Goal: Task Accomplishment & Management: Use online tool/utility

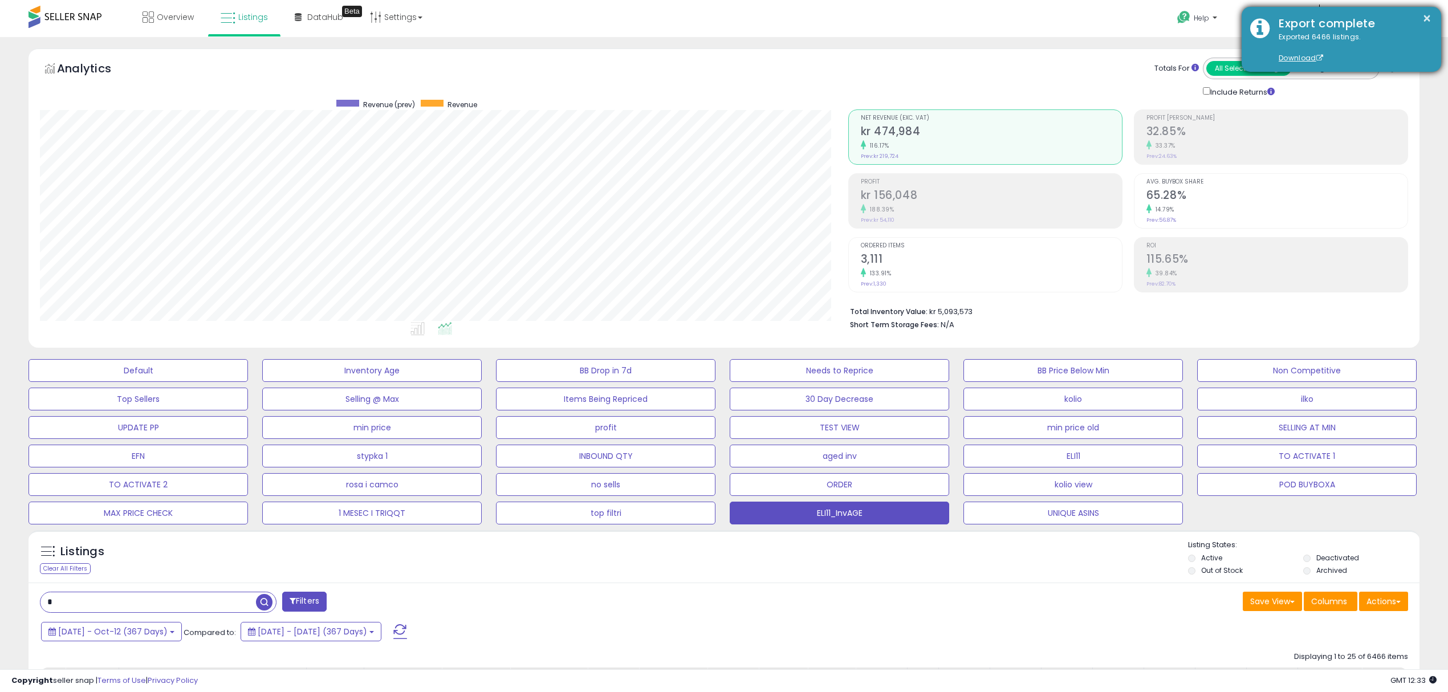
scroll to position [233, 808]
click at [1429, 15] on button "×" at bounding box center [1426, 18] width 9 height 14
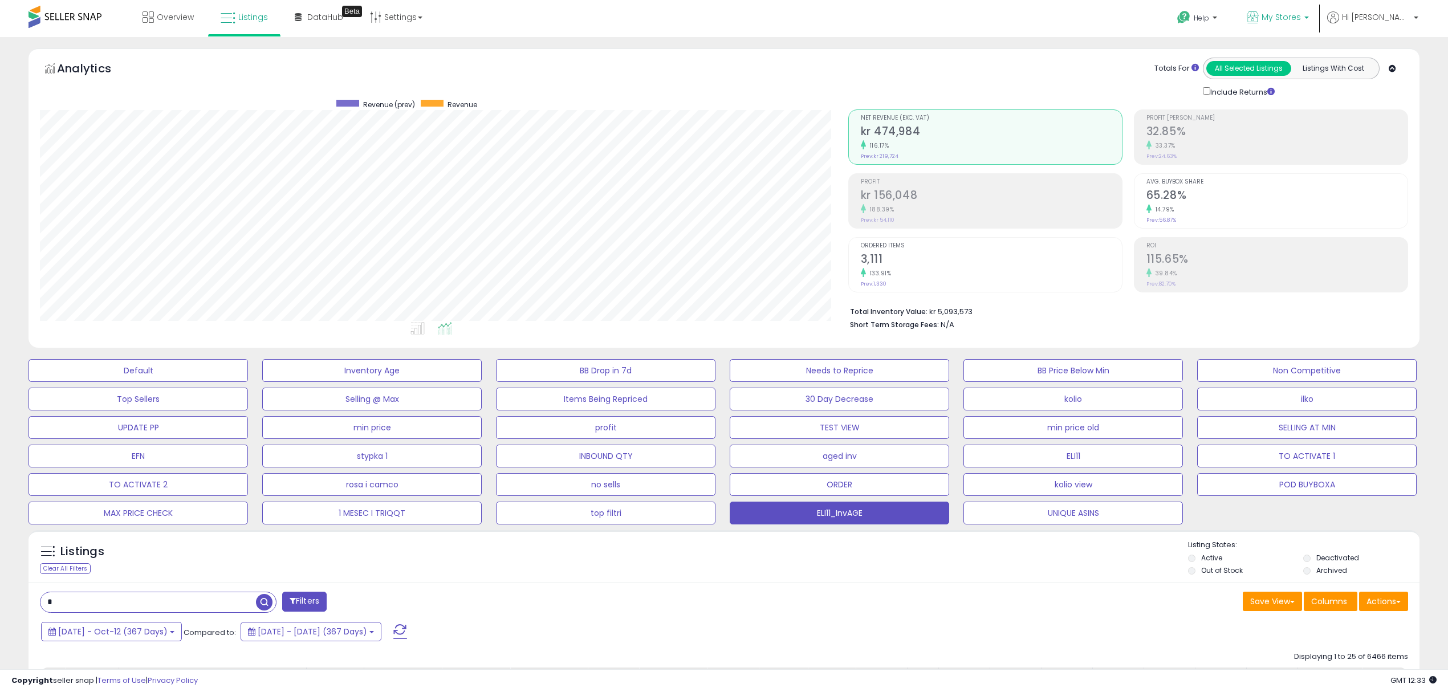
click at [1301, 19] on span "My Stores" at bounding box center [1280, 16] width 39 height 11
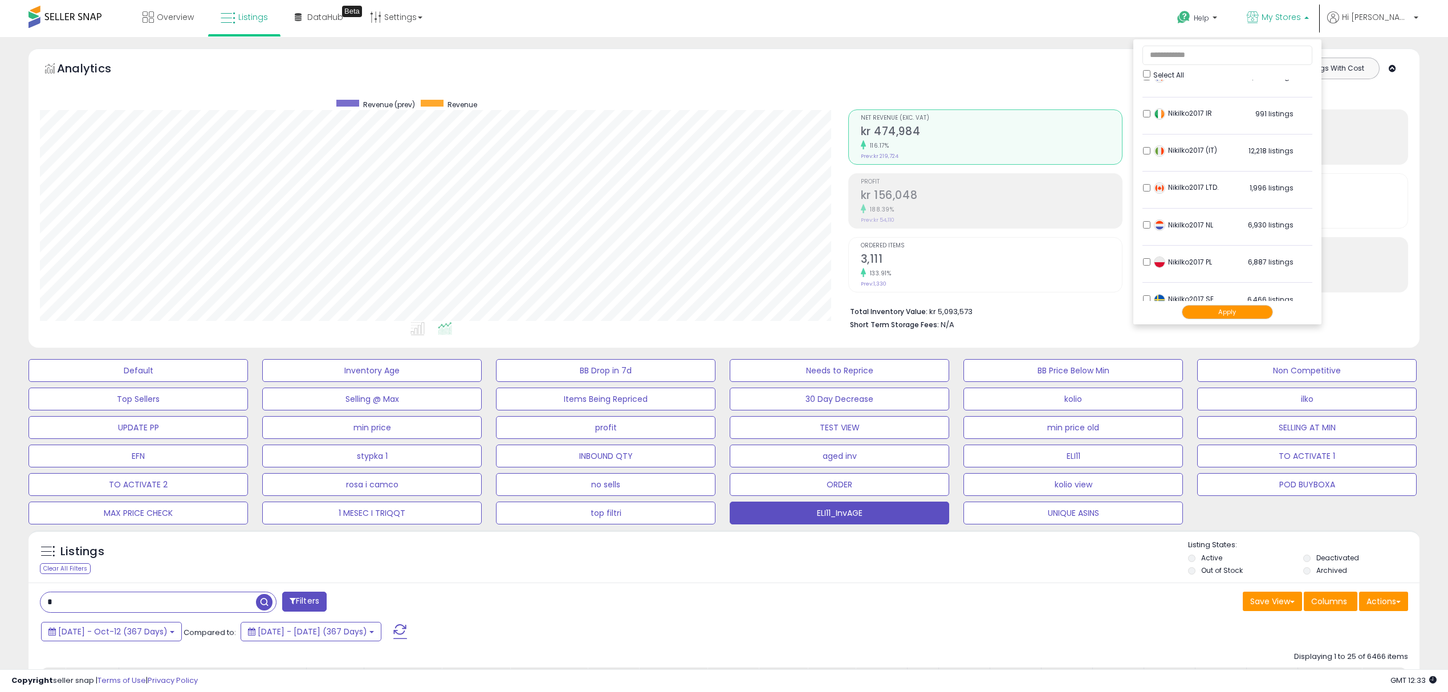
scroll to position [228, 0]
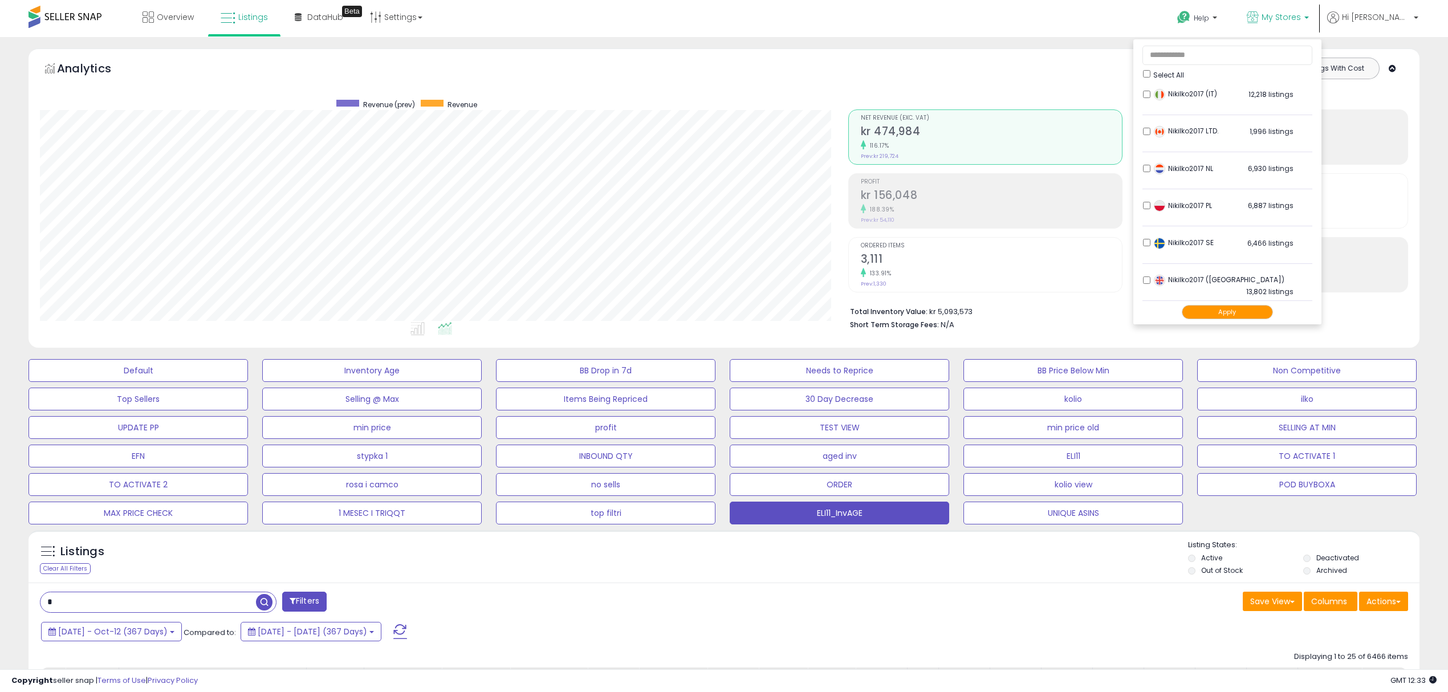
drag, startPoint x: 1239, startPoint y: 311, endPoint x: 1221, endPoint y: 317, distance: 19.5
click at [1238, 311] on button "Apply" at bounding box center [1226, 312] width 91 height 14
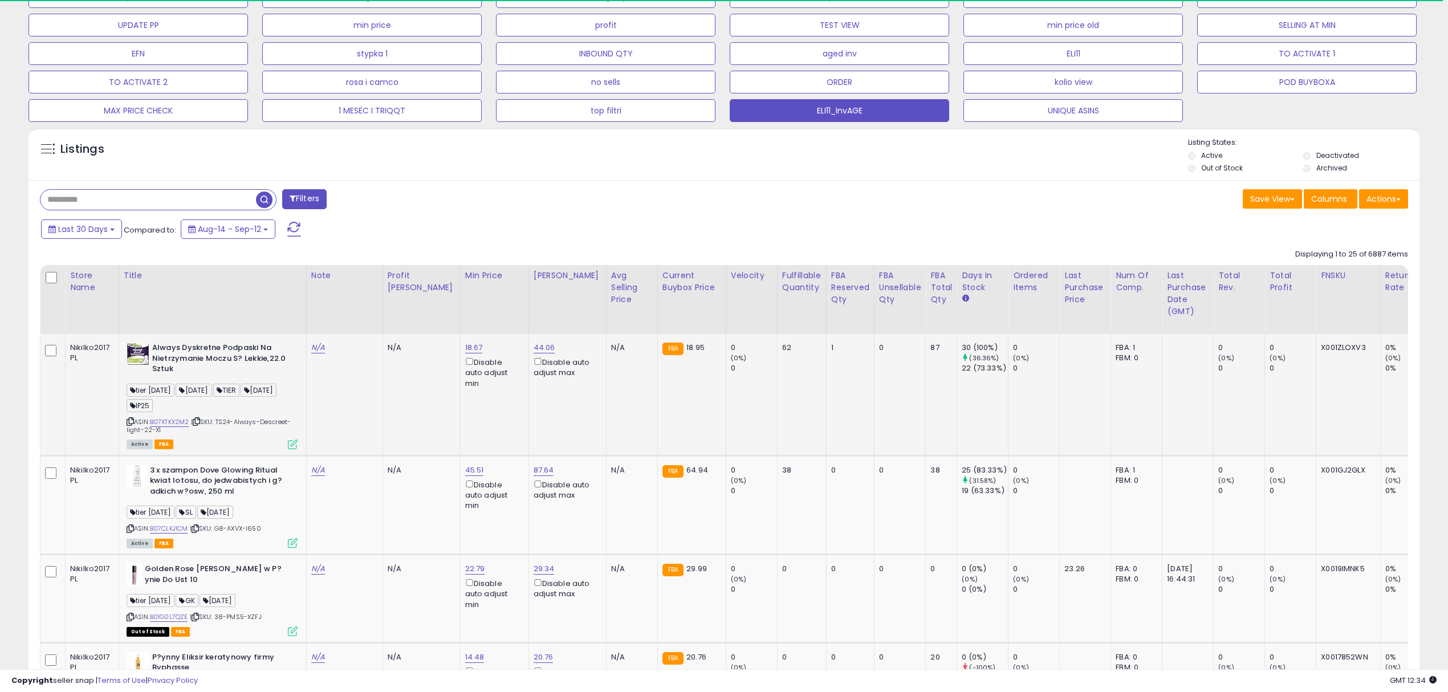
scroll to position [380, 0]
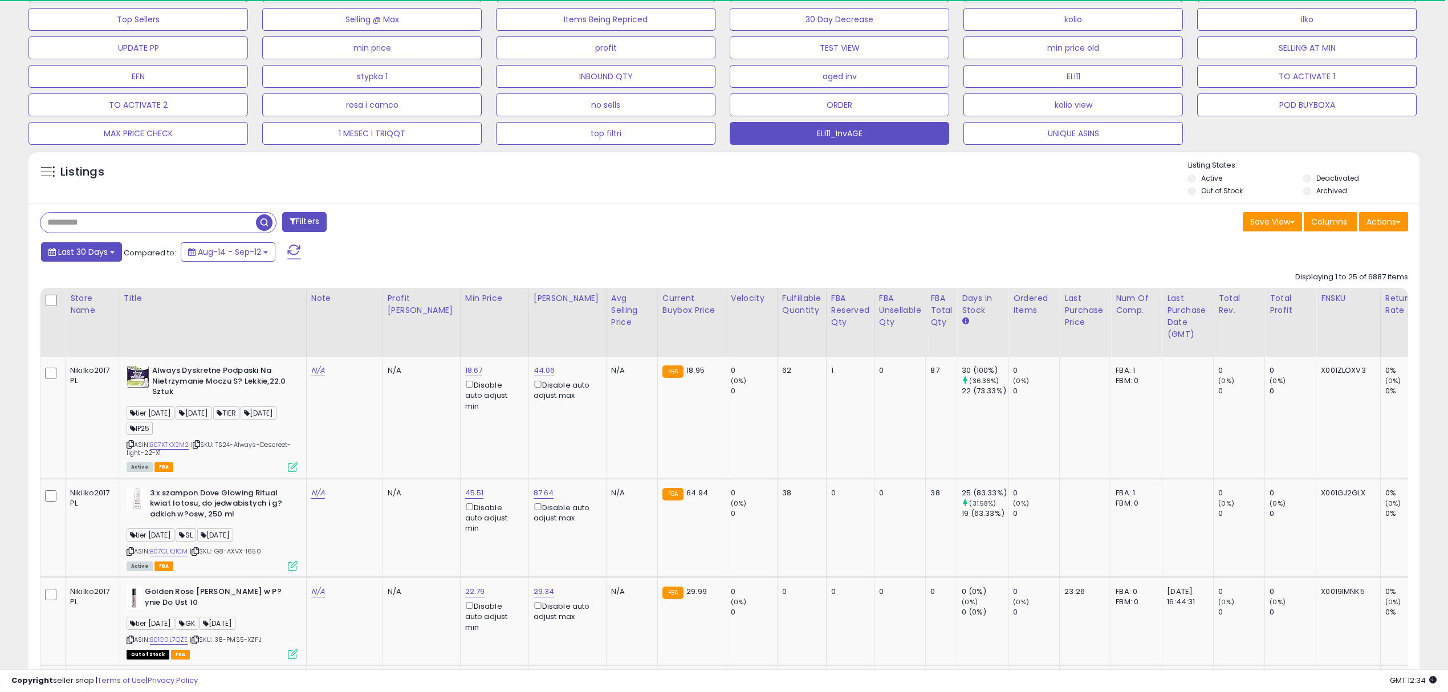
click at [99, 252] on span "Last 30 Days" at bounding box center [83, 251] width 50 height 11
click at [74, 313] on li "Custom Range" at bounding box center [91, 316] width 91 height 15
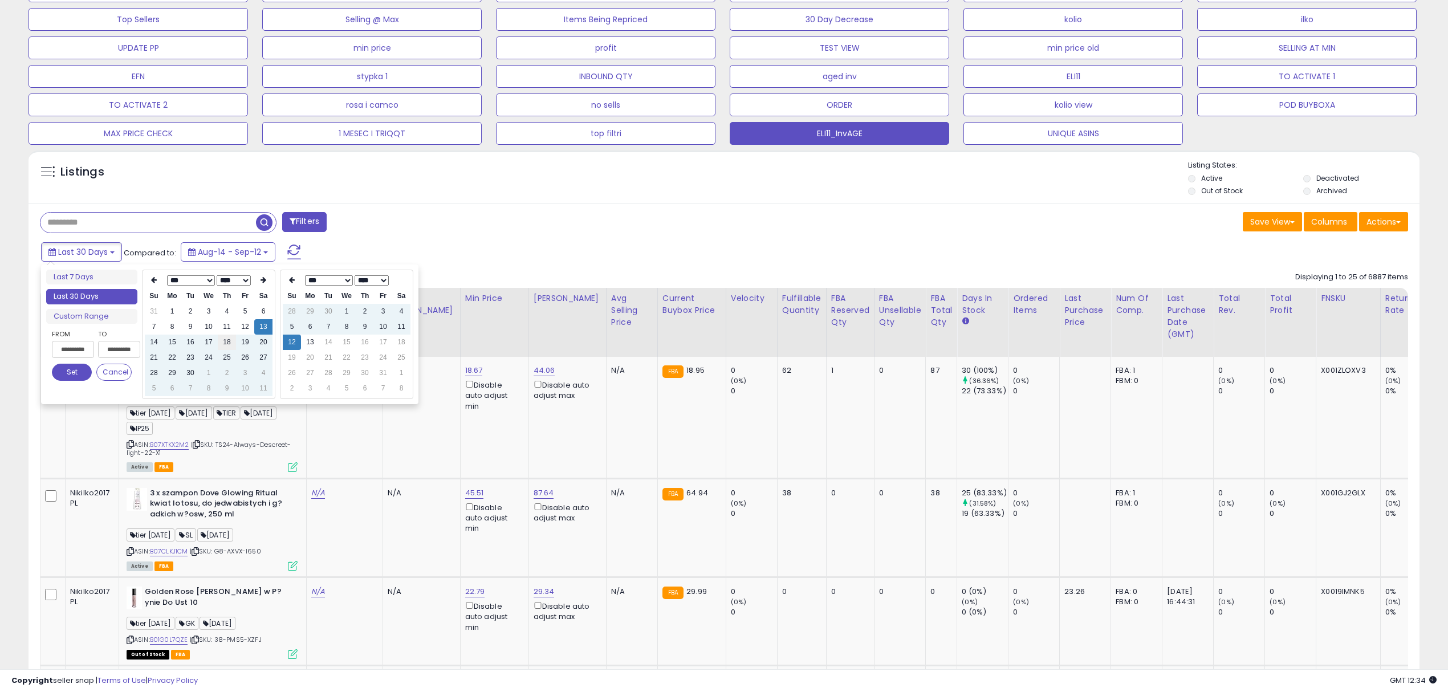
scroll to position [233, 808]
click at [210, 277] on select "*** *** *** *** *** *** *** *** *** ***" at bounding box center [191, 280] width 48 height 10
click at [237, 281] on select "**** **** **** **** **** **** **** **** **** **** **** **** **** **** **** ****…" at bounding box center [234, 280] width 34 height 10
click at [242, 327] on td "11" at bounding box center [245, 326] width 18 height 15
type input "**********"
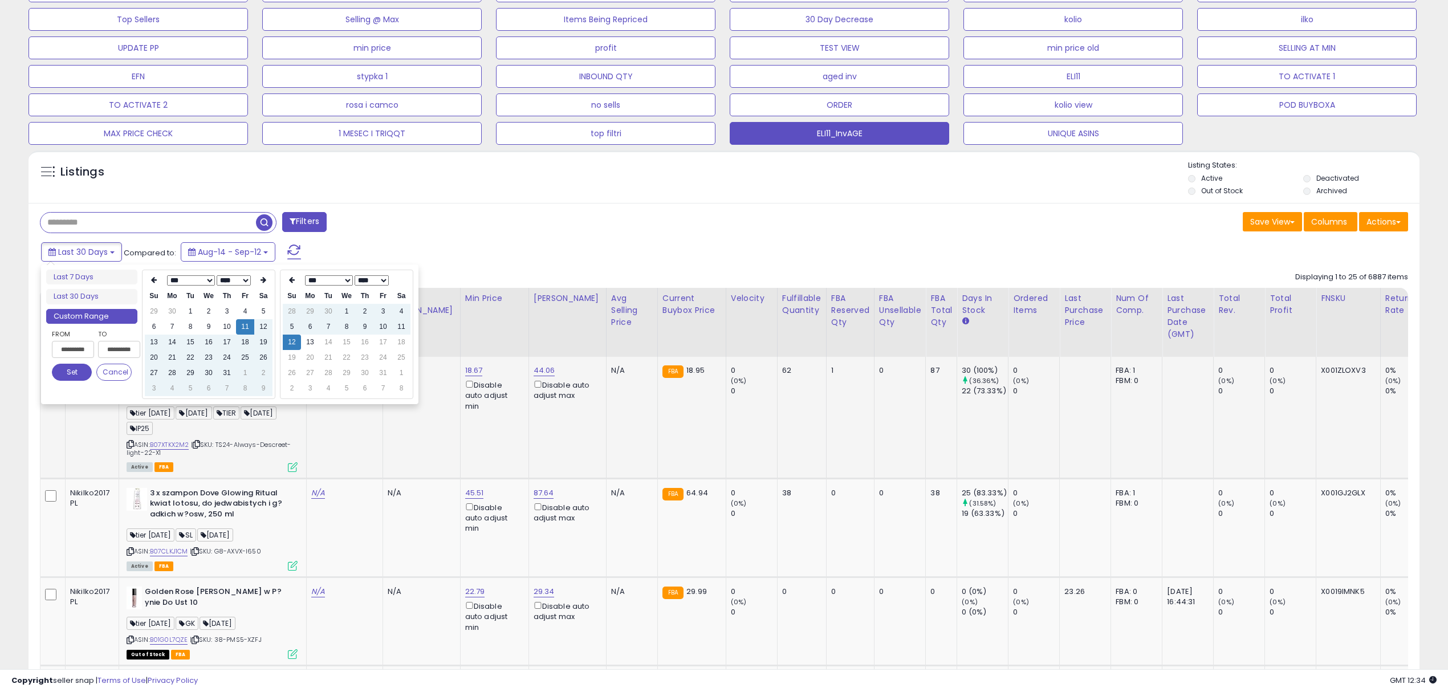
click at [87, 372] on button "Set" at bounding box center [72, 372] width 40 height 17
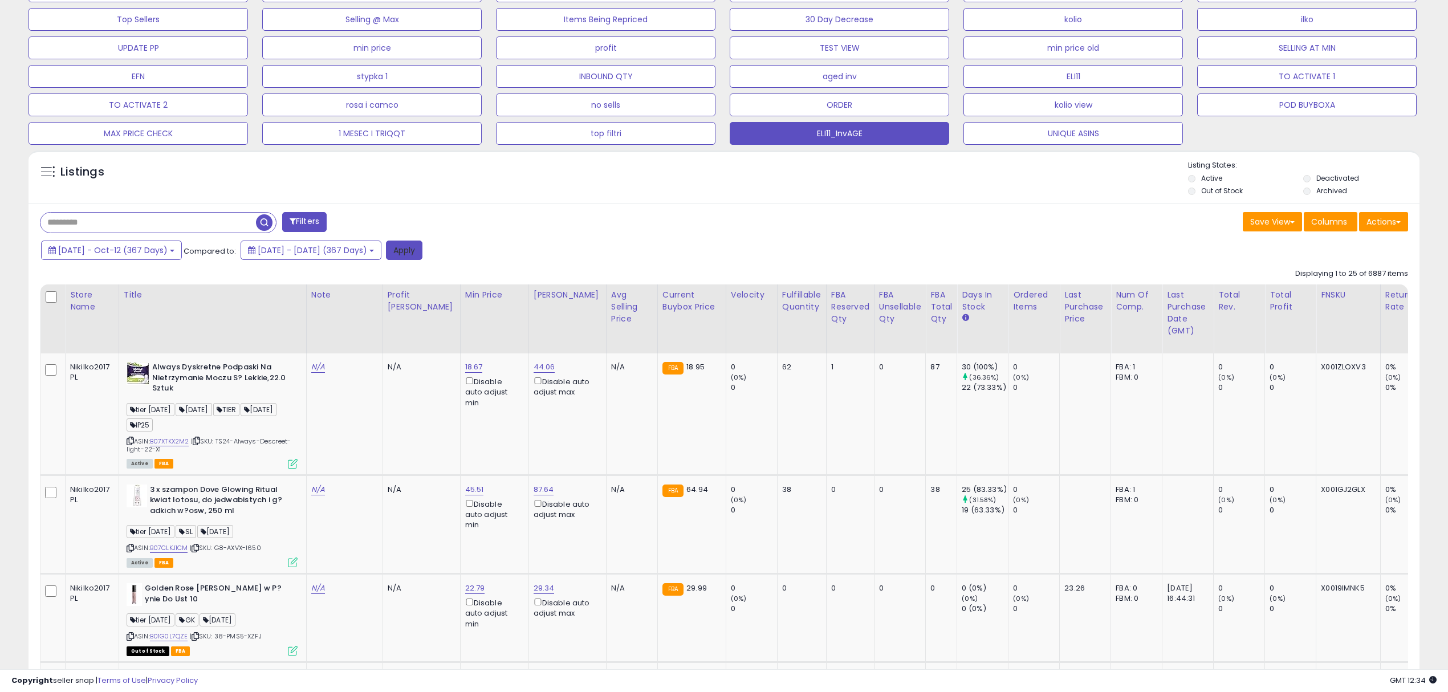
click at [422, 251] on button "Apply" at bounding box center [404, 249] width 36 height 19
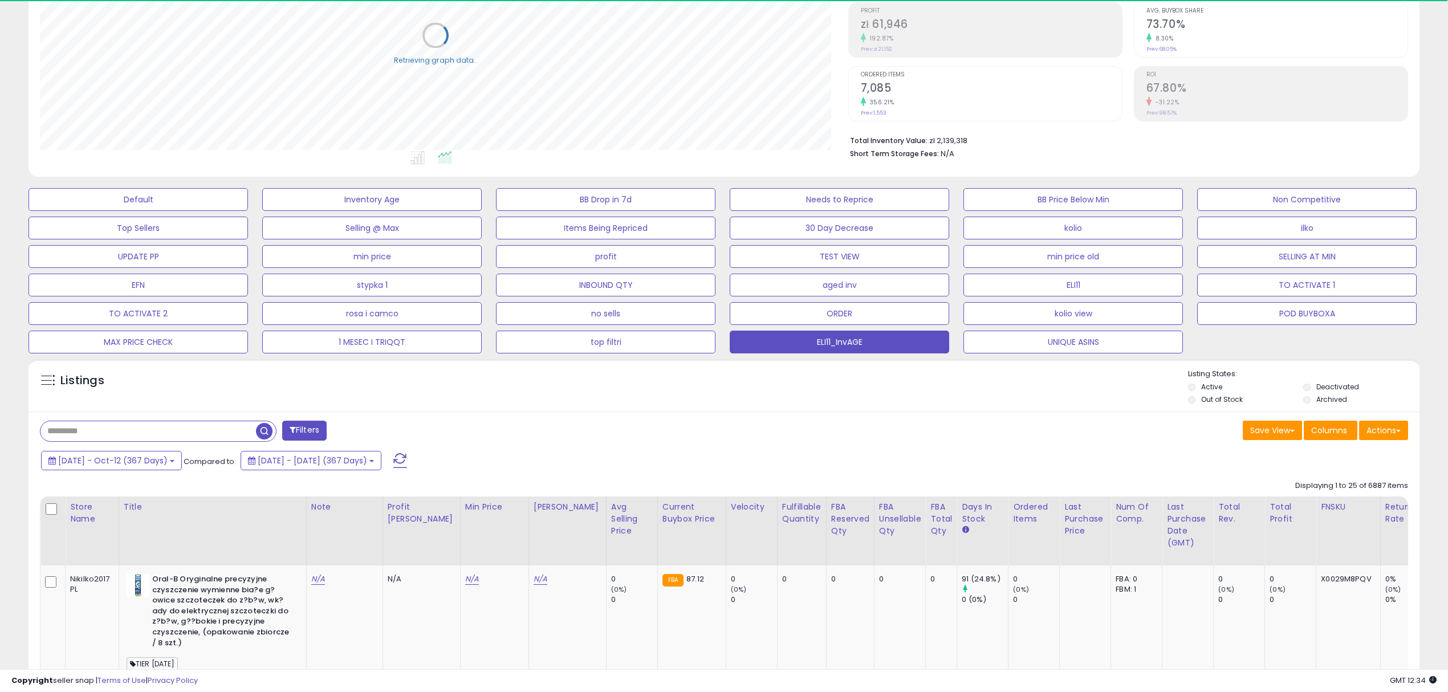
scroll to position [210, 0]
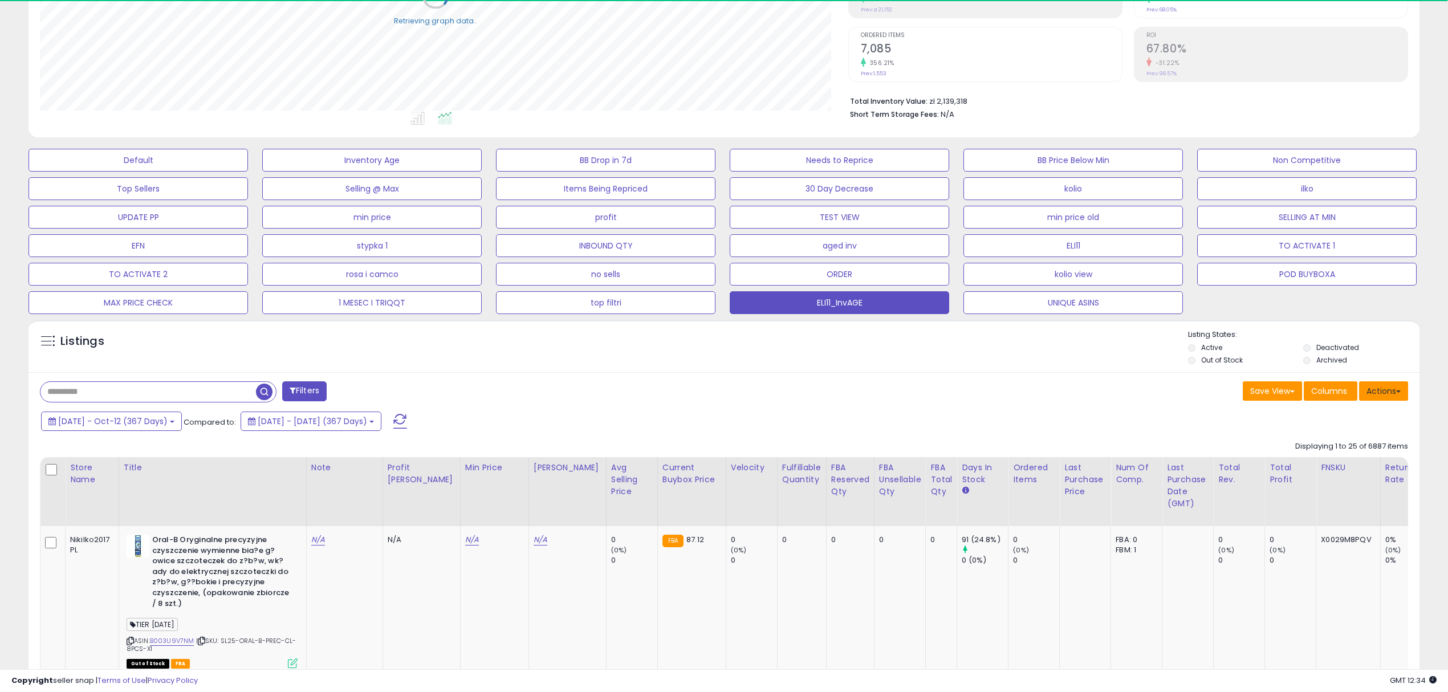
click at [1370, 397] on button "Actions" at bounding box center [1383, 390] width 49 height 19
click at [1334, 446] on link "Export Visible Columns" at bounding box center [1336, 444] width 125 height 18
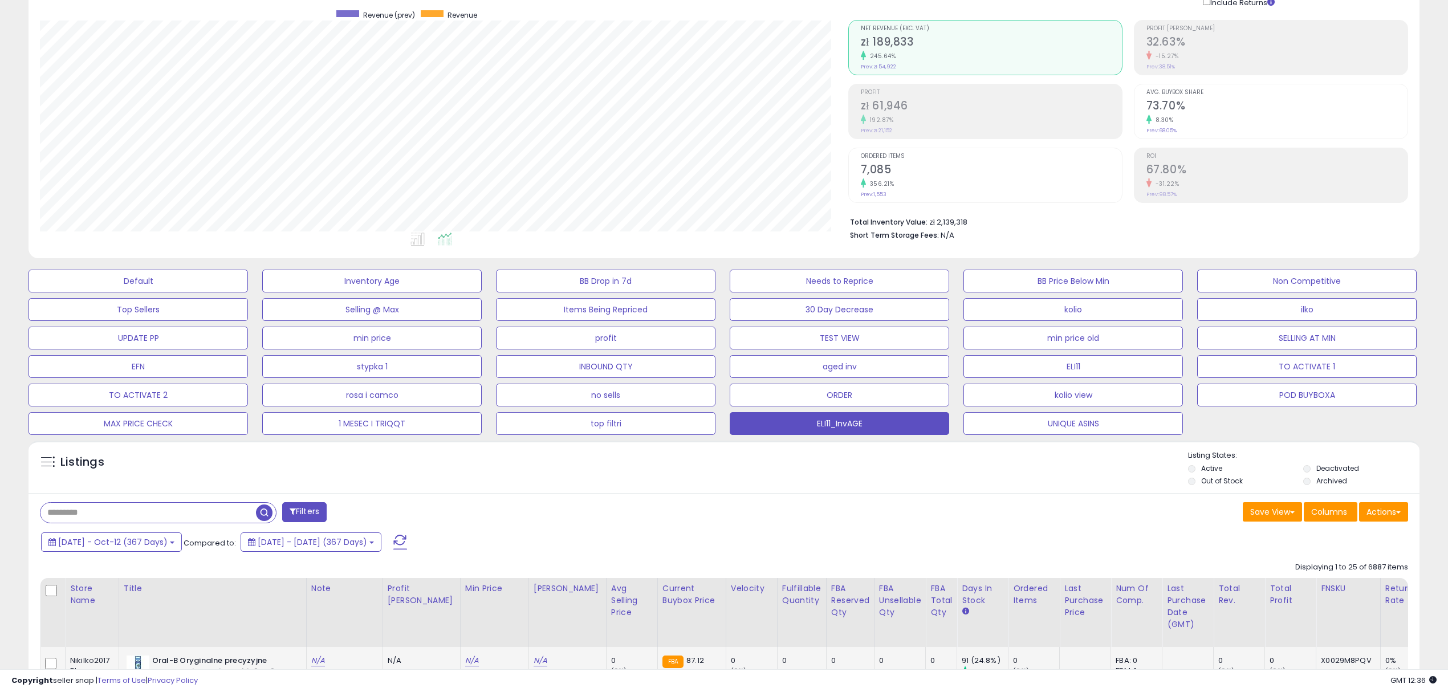
scroll to position [380, 0]
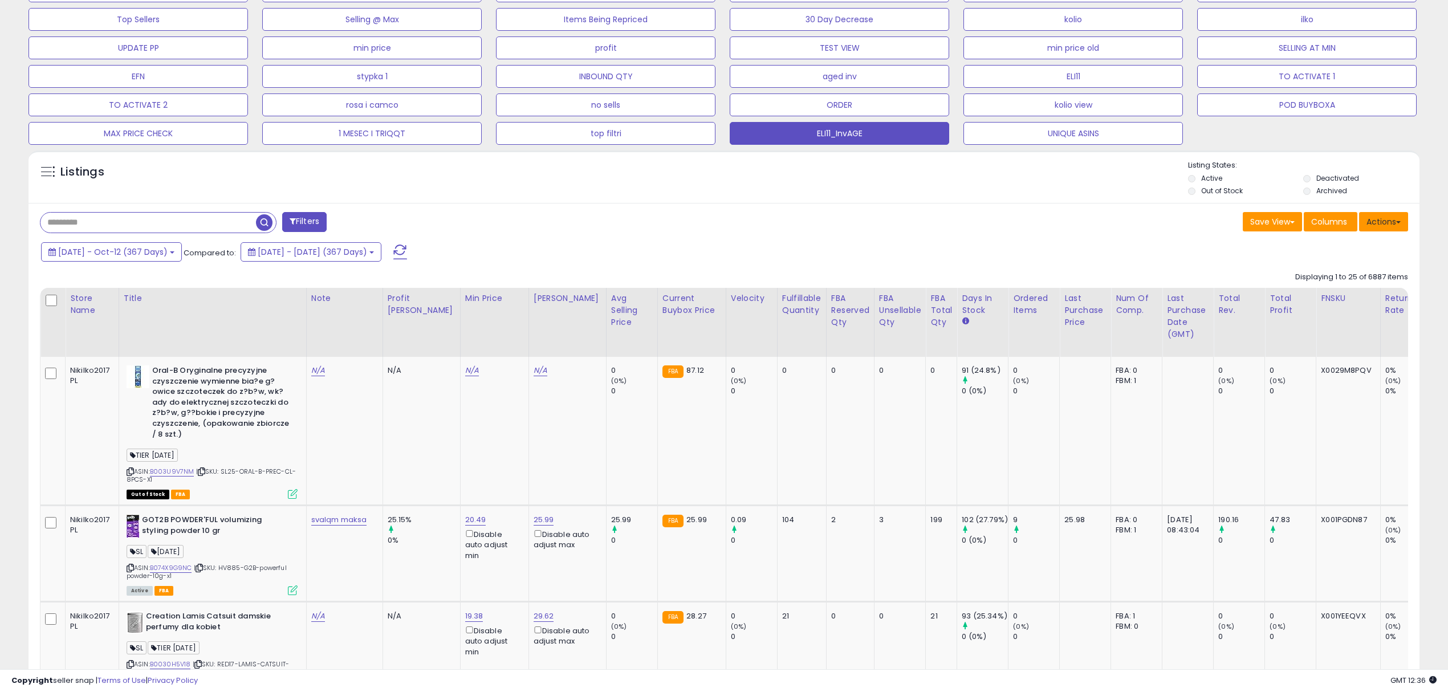
click at [1393, 220] on button "Actions" at bounding box center [1383, 221] width 49 height 19
drag, startPoint x: 1354, startPoint y: 274, endPoint x: 1322, endPoint y: 284, distance: 33.4
click at [1352, 274] on link "Export Visible Columns" at bounding box center [1336, 275] width 125 height 18
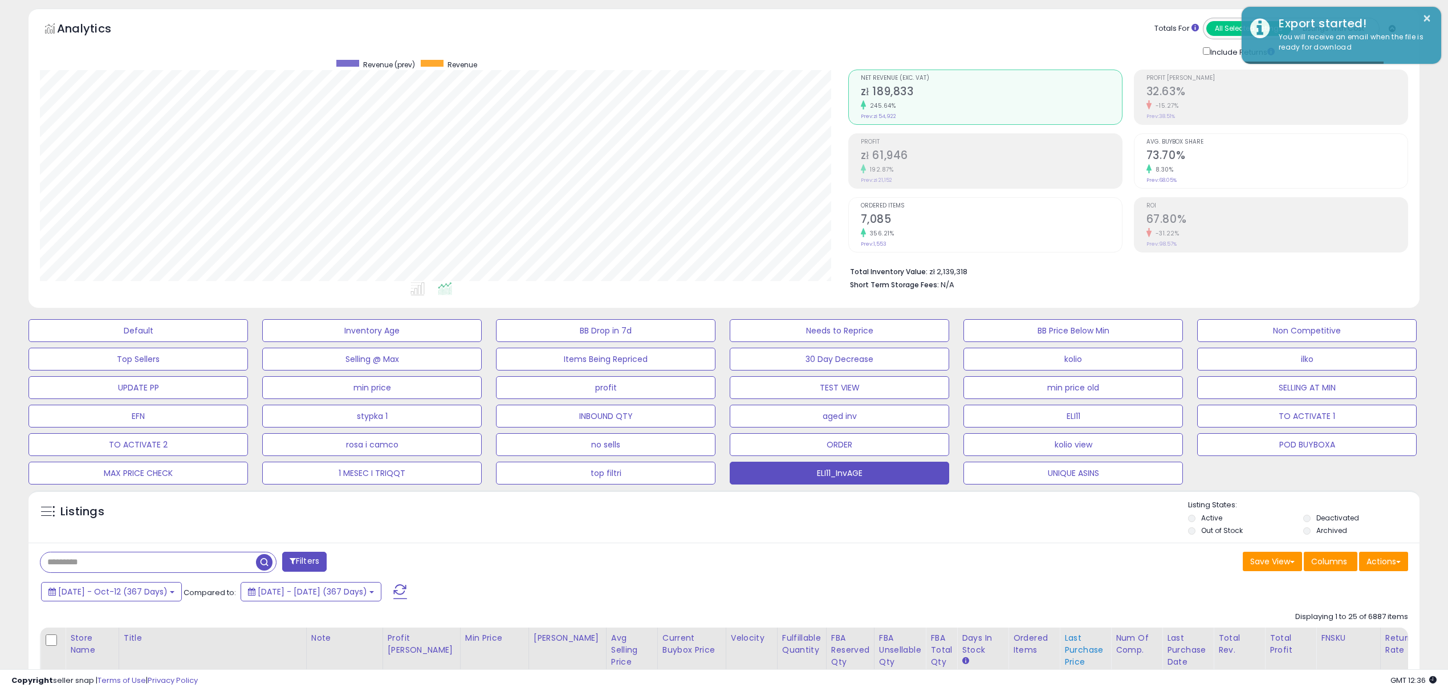
scroll to position [0, 0]
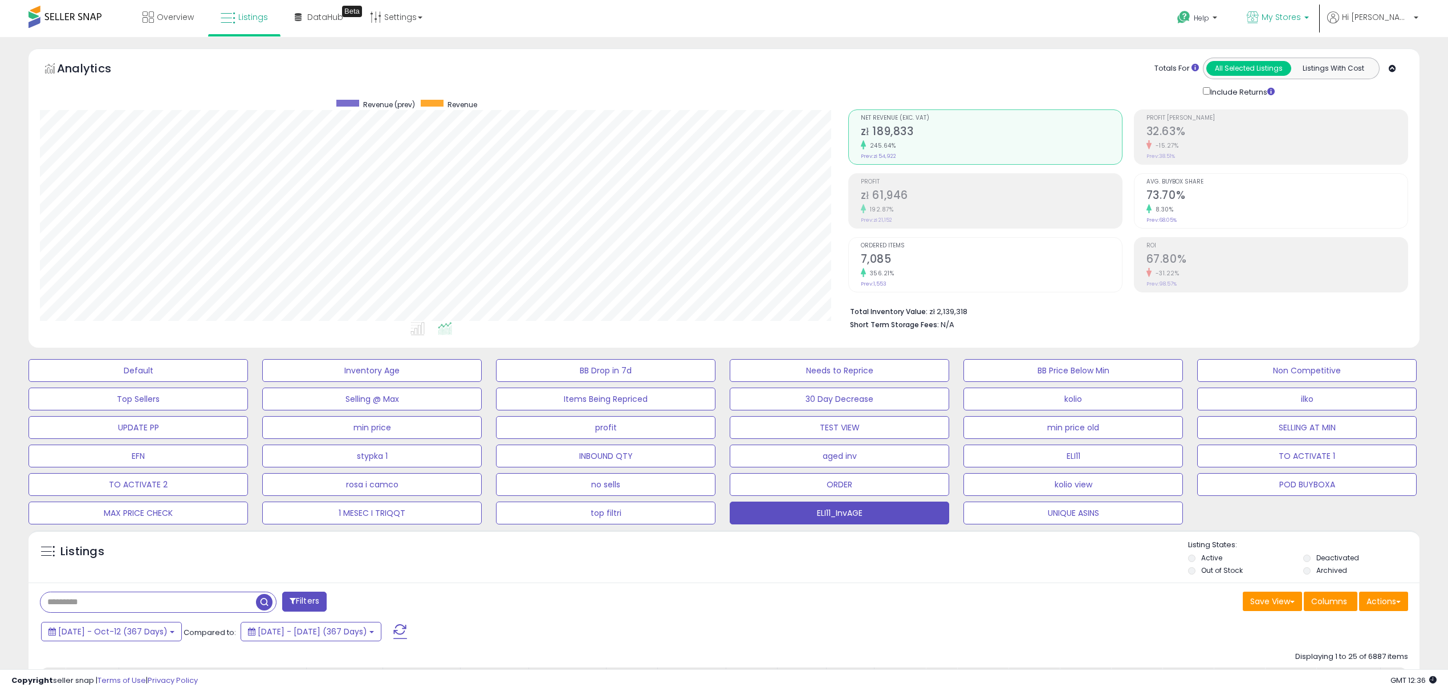
click at [1308, 23] on p "My Stores" at bounding box center [1277, 18] width 62 height 14
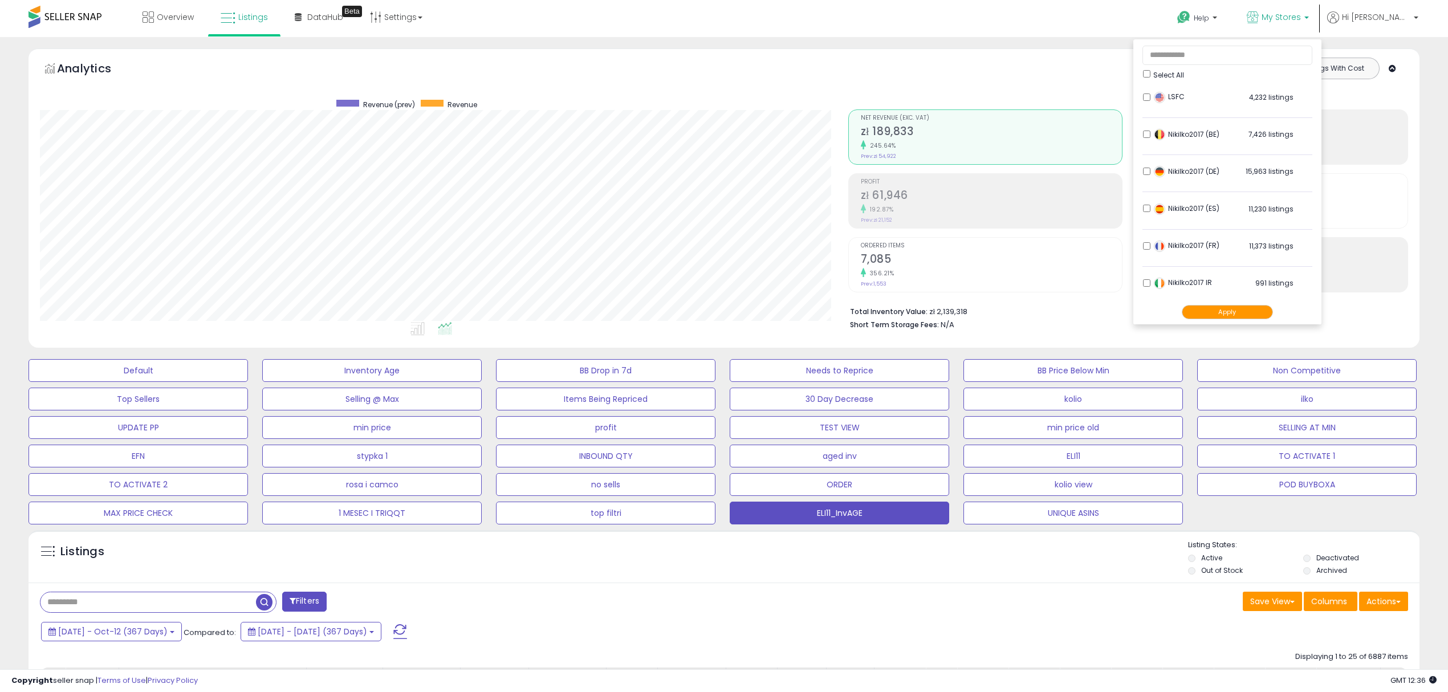
click at [1184, 97] on li "LSFC 4,232 listings" at bounding box center [1227, 100] width 170 height 35
click at [1179, 131] on li "Nikilko2017 (BE) 7,426 listings" at bounding box center [1227, 137] width 170 height 35
click at [1254, 311] on button "Apply" at bounding box center [1226, 312] width 91 height 14
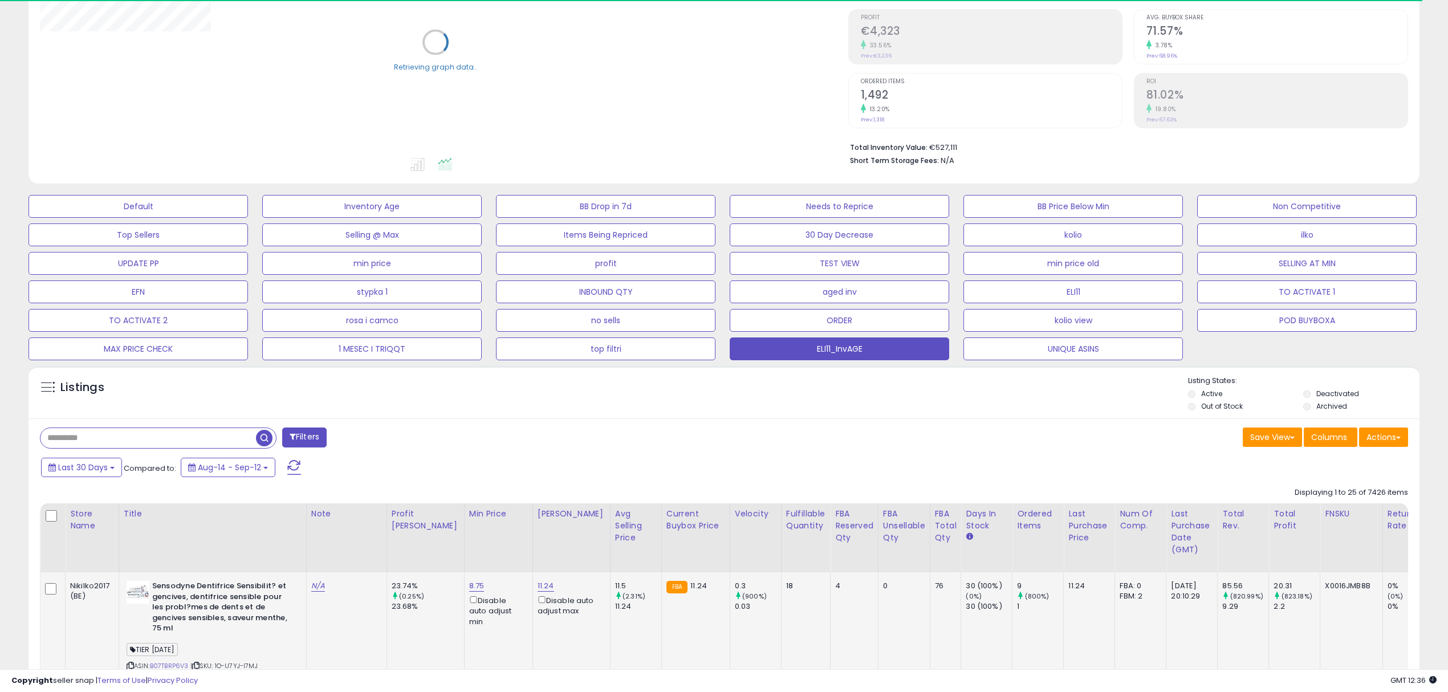
scroll to position [456, 0]
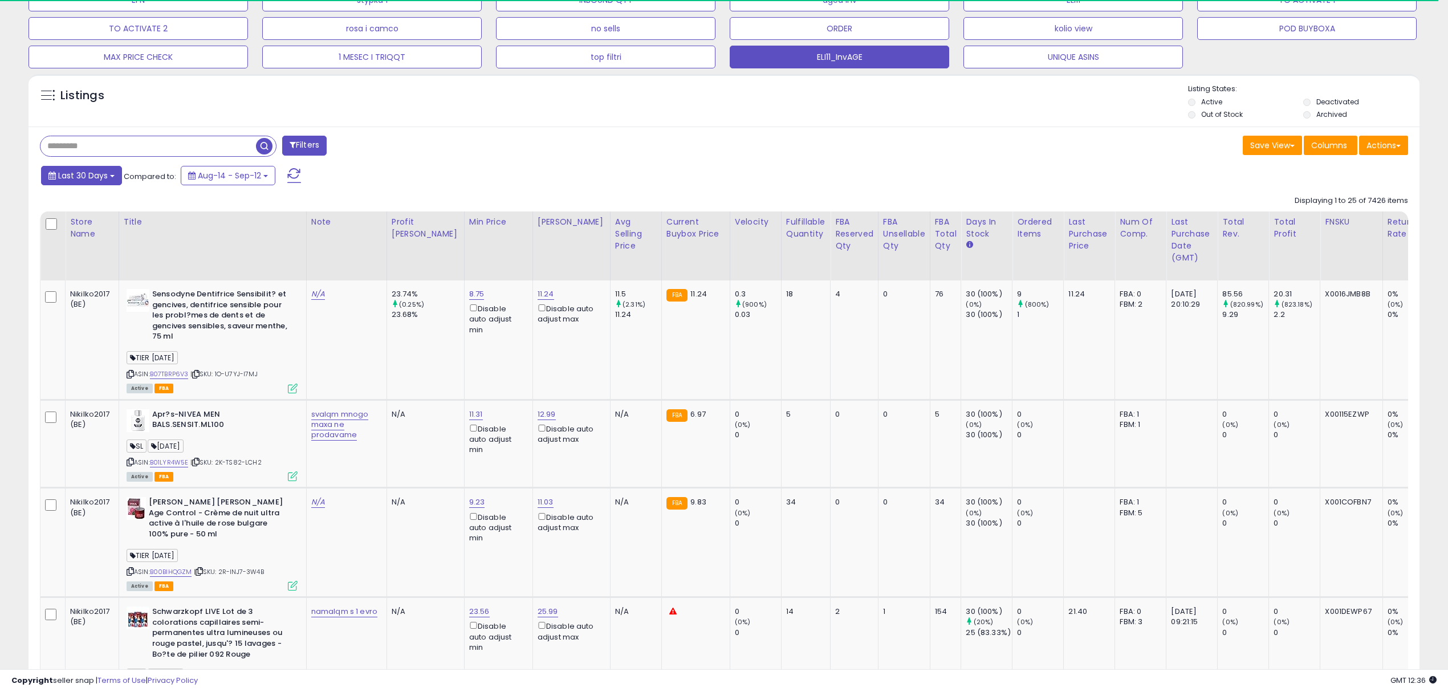
click at [74, 169] on button "Last 30 Days" at bounding box center [81, 175] width 81 height 19
click at [81, 243] on li "Custom Range" at bounding box center [91, 240] width 91 height 15
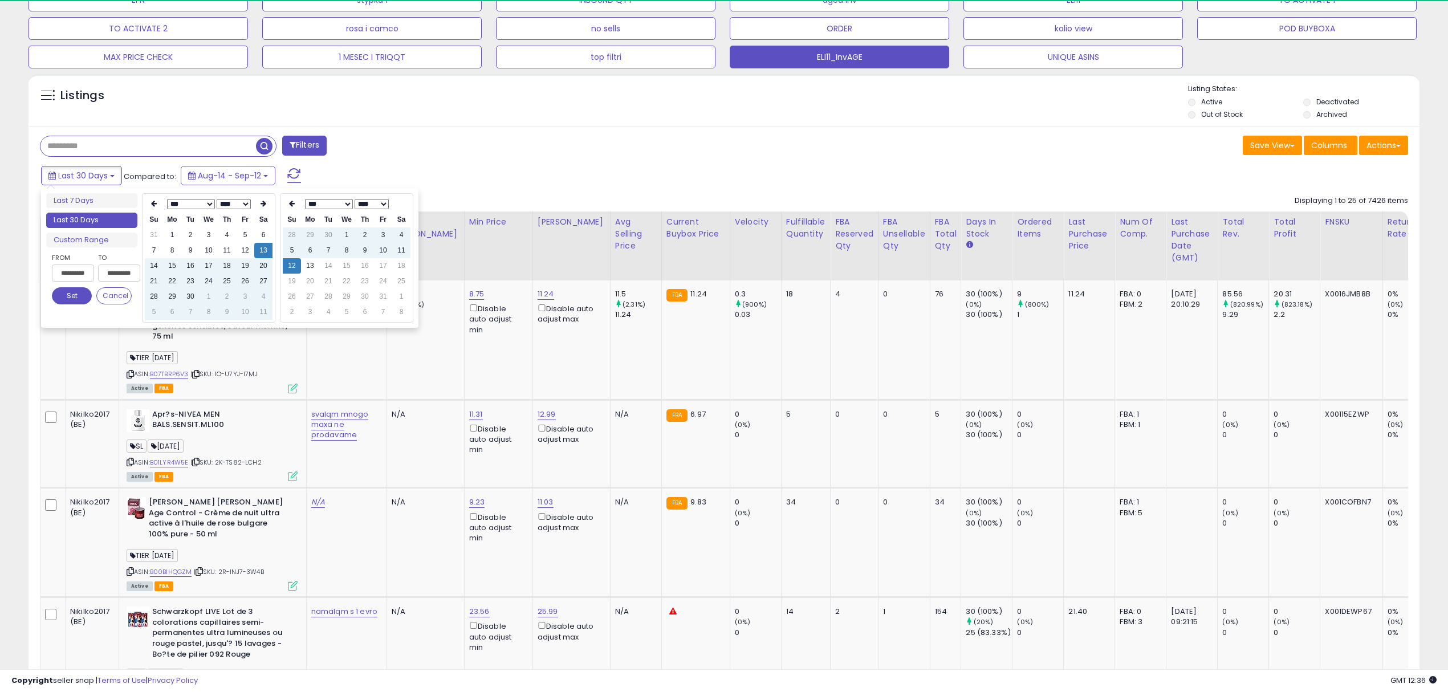
scroll to position [233, 808]
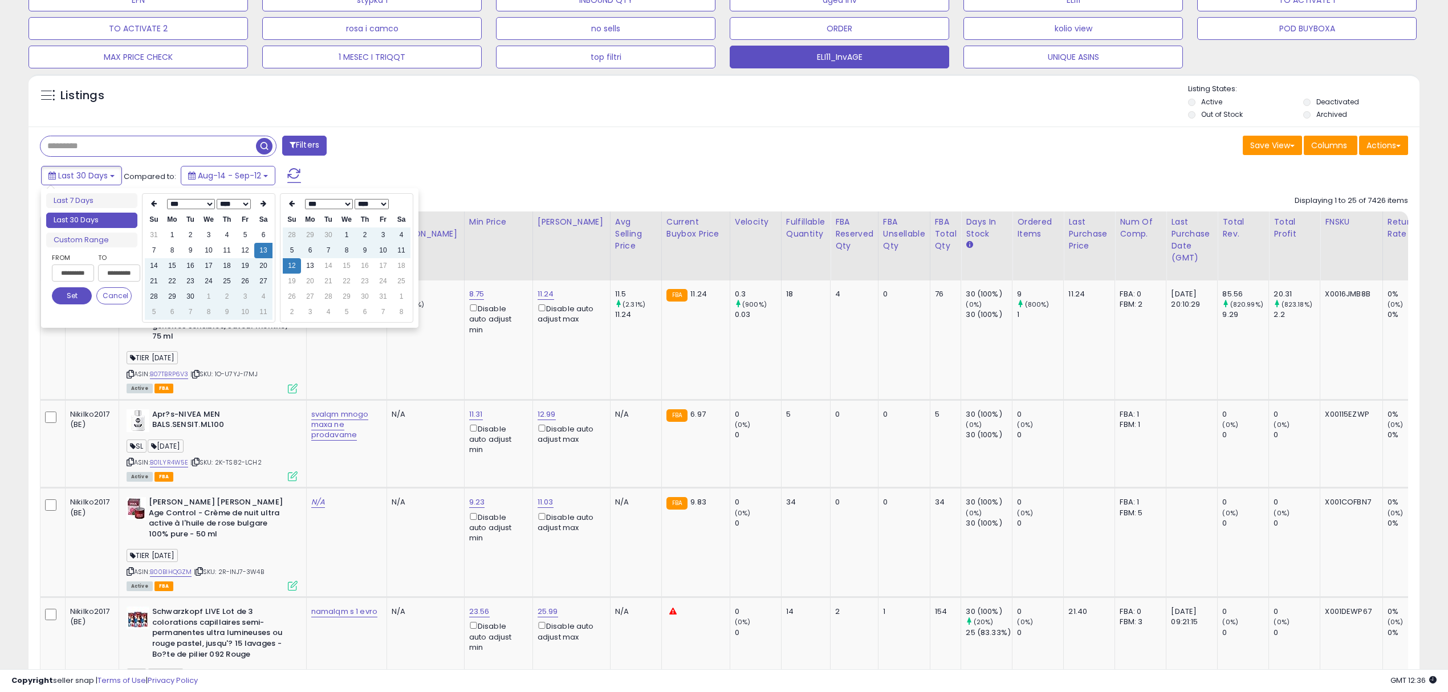
click at [203, 206] on select "*** *** *** *** *** *** *** *** *** ***" at bounding box center [191, 204] width 48 height 10
click at [233, 203] on select "**** **** **** **** **** **** **** **** **** **** **** **** **** **** **** ****…" at bounding box center [234, 204] width 34 height 10
click at [244, 248] on td "11" at bounding box center [245, 250] width 18 height 15
type input "**********"
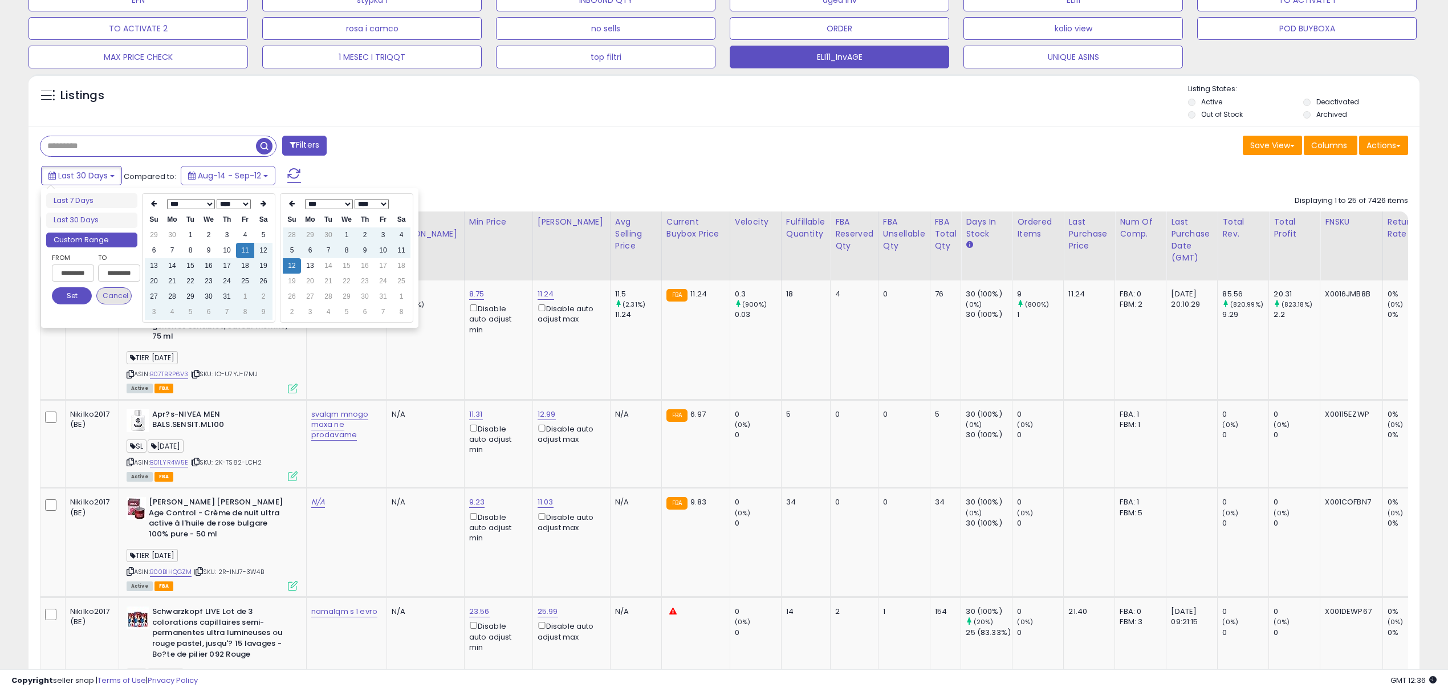
type input "**********"
click at [82, 299] on button "Set" at bounding box center [72, 295] width 40 height 17
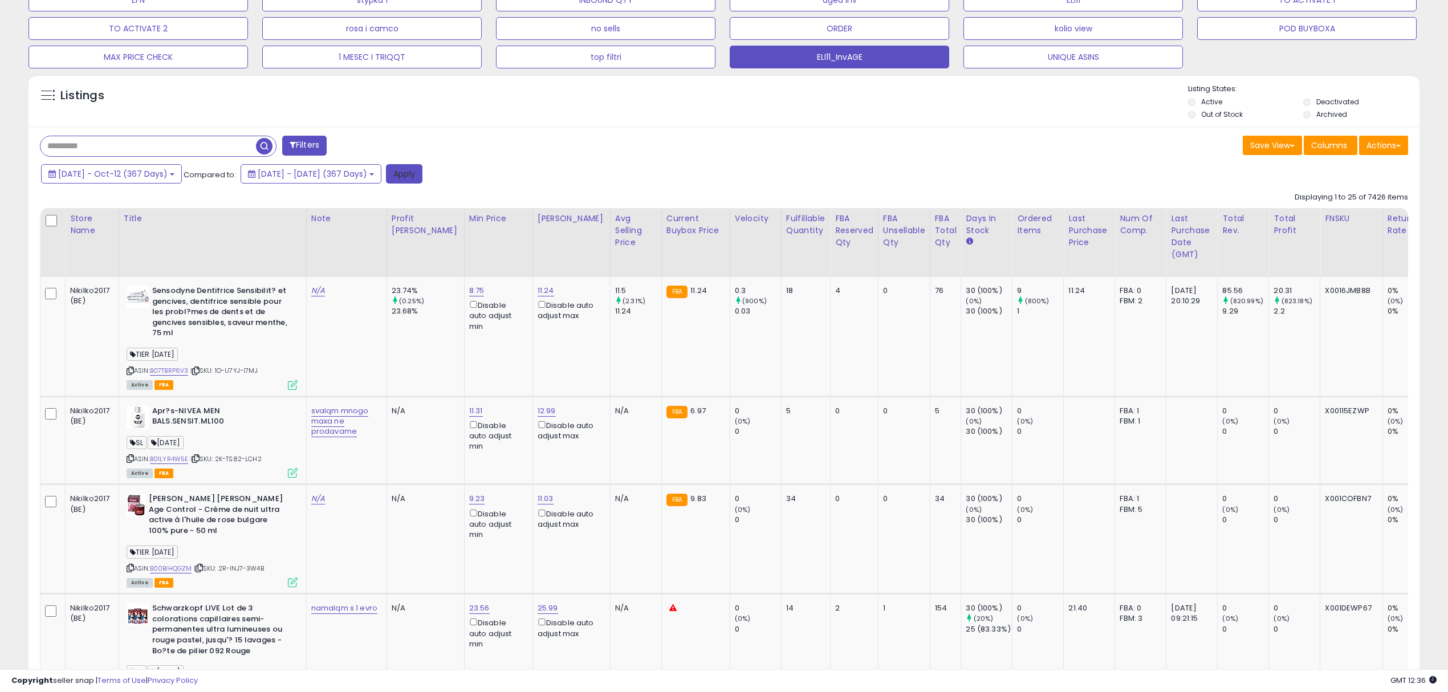
click at [422, 176] on button "Apply" at bounding box center [404, 173] width 36 height 19
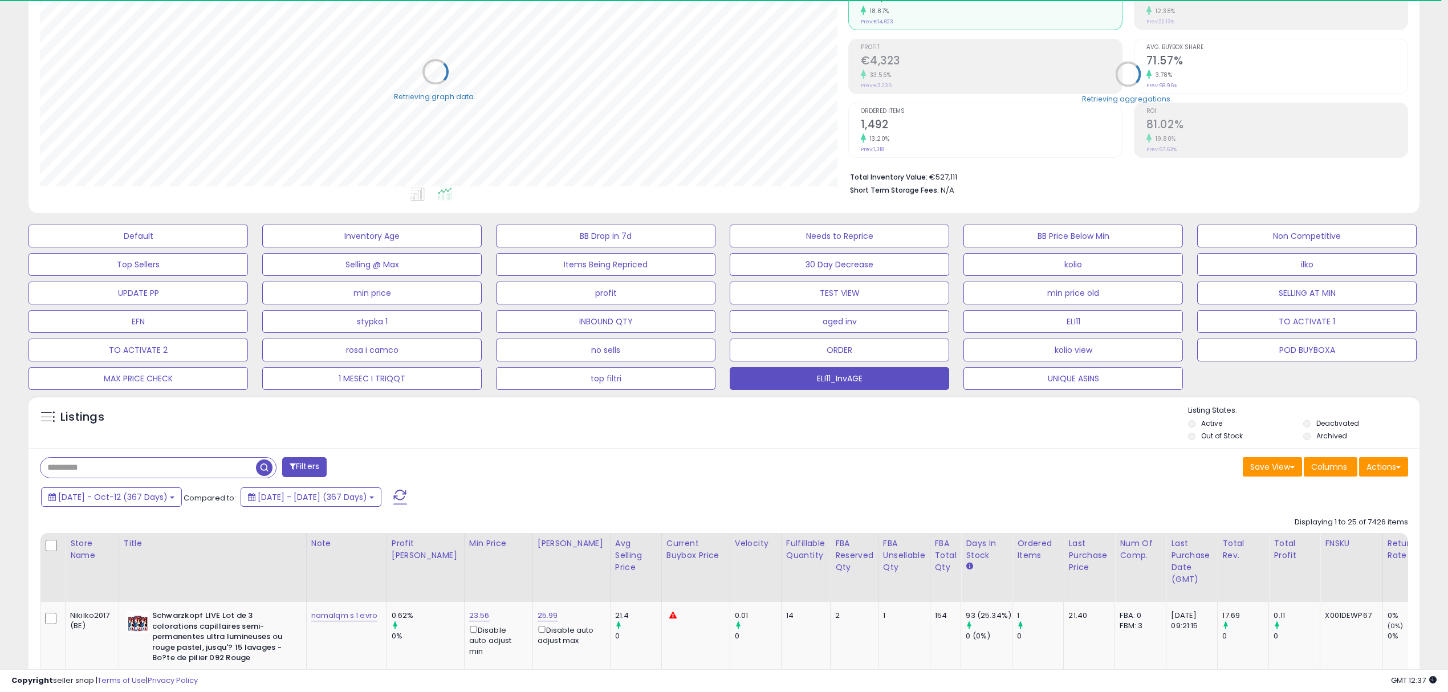
scroll to position [569664, 569090]
click at [1381, 464] on button "Actions" at bounding box center [1383, 466] width 49 height 19
click at [1342, 523] on link "Export Visible Columns" at bounding box center [1336, 520] width 125 height 18
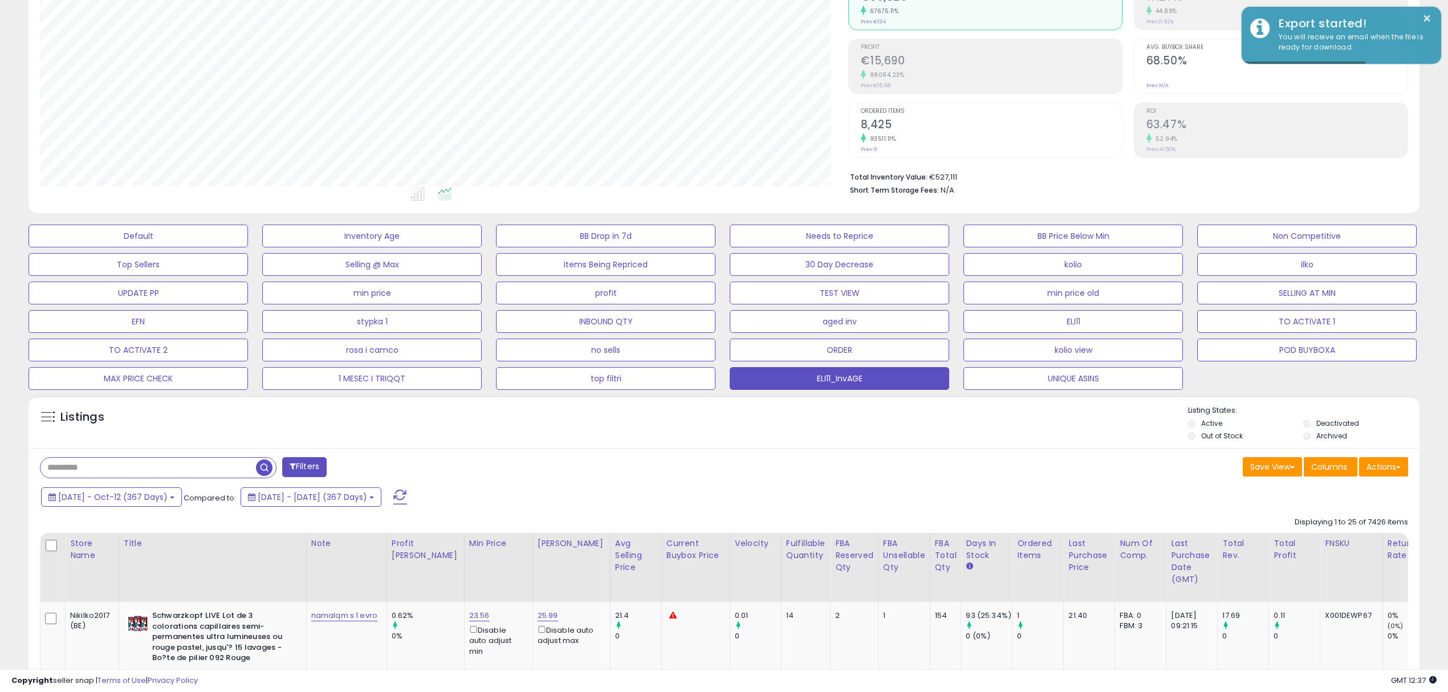
scroll to position [233, 808]
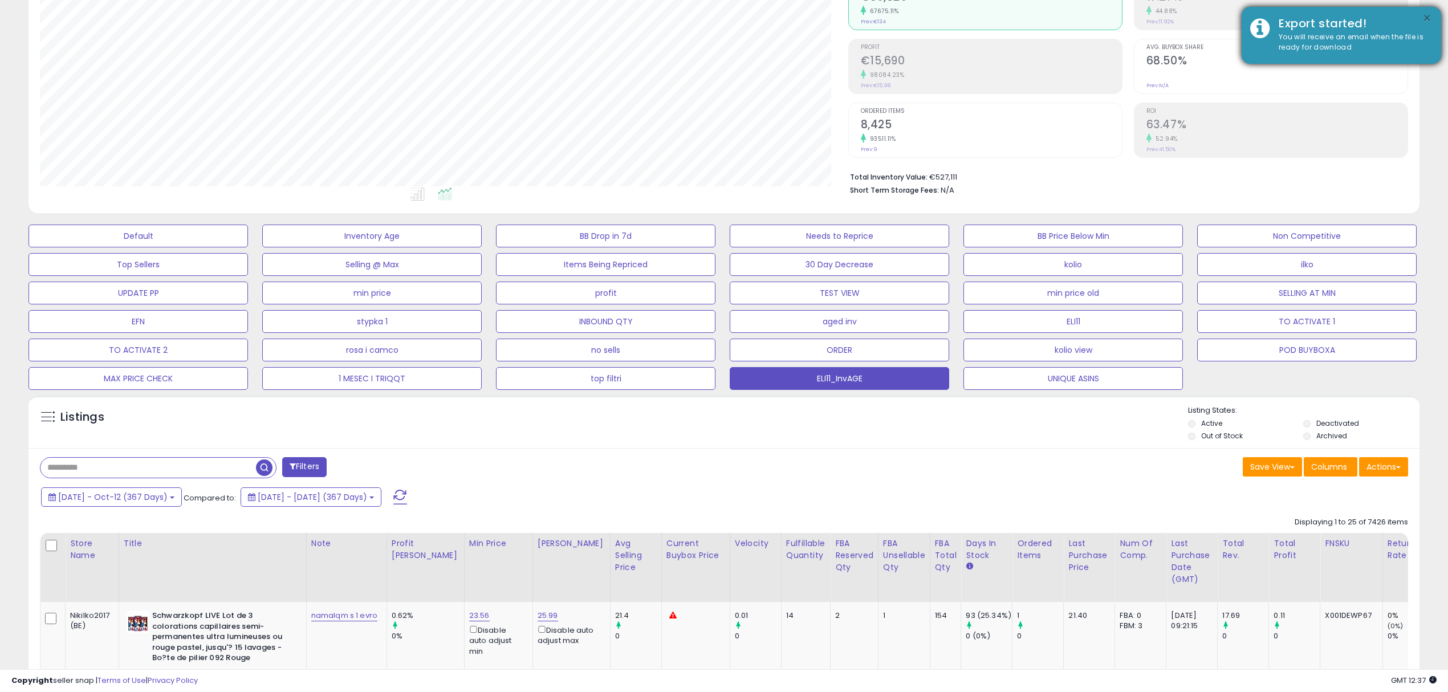
click at [1425, 19] on button "×" at bounding box center [1426, 18] width 9 height 14
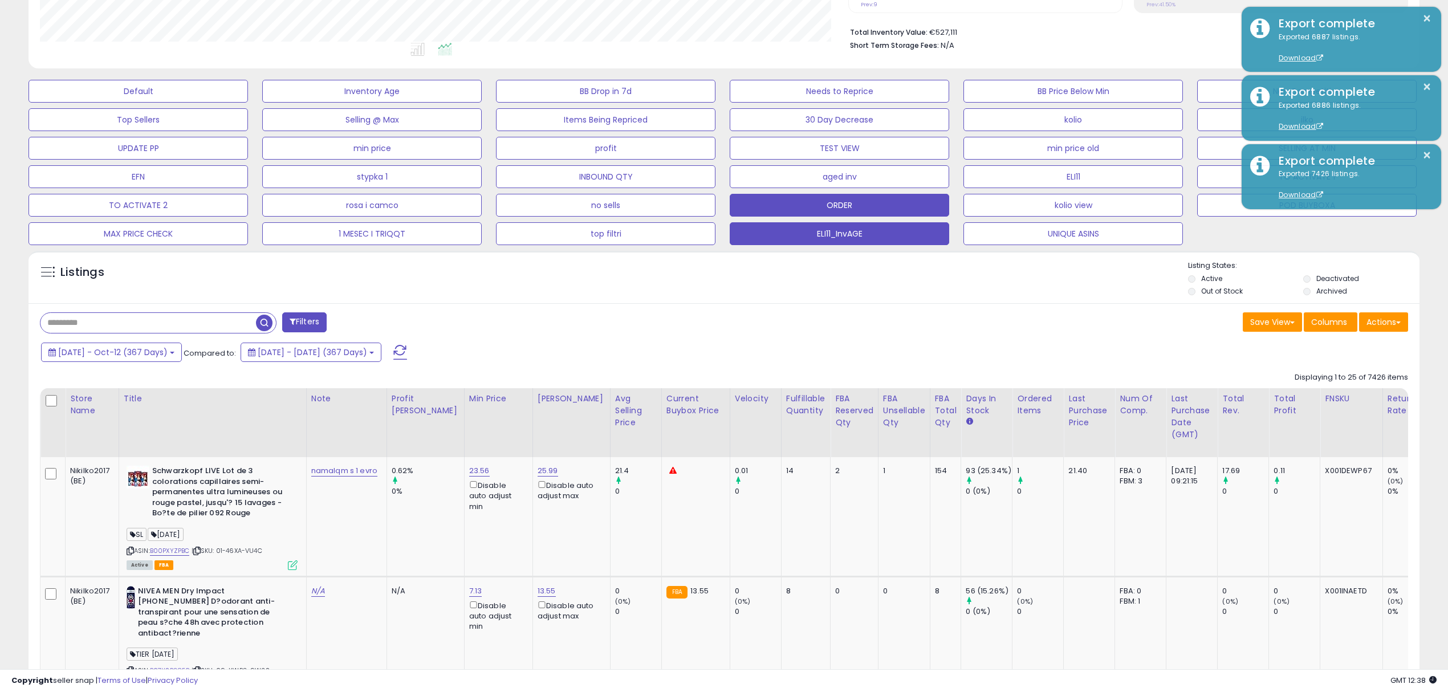
scroll to position [0, 0]
